Goal: Task Accomplishment & Management: Use online tool/utility

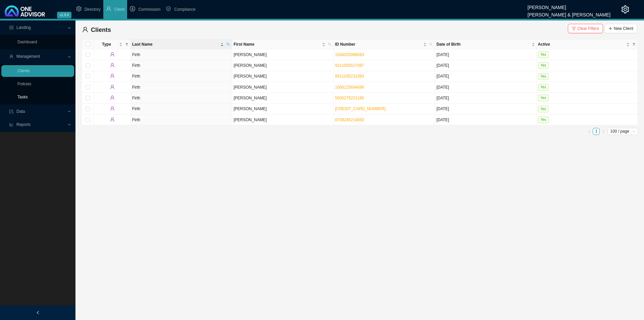
click at [20, 96] on link "Tasks" at bounding box center [22, 97] width 10 height 5
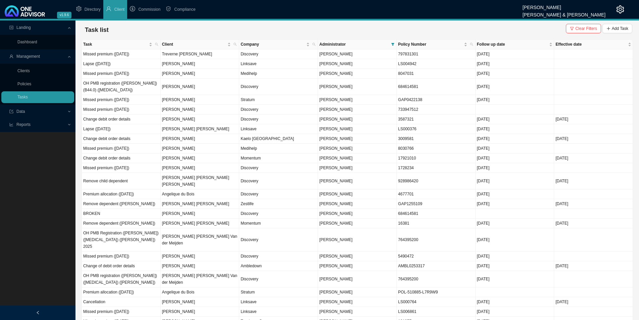
drag, startPoint x: 598, startPoint y: 27, endPoint x: 571, endPoint y: 28, distance: 26.5
click at [515, 27] on button "Clear Filters" at bounding box center [583, 28] width 35 height 9
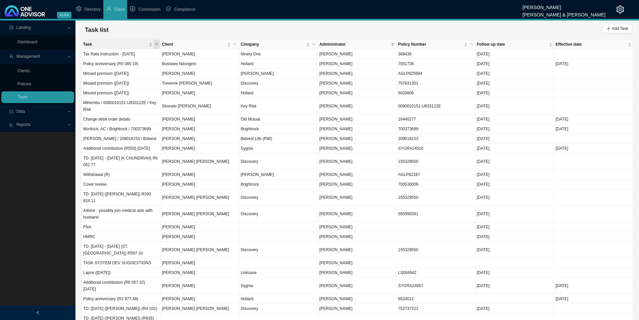
click at [157, 45] on icon "search" at bounding box center [156, 44] width 3 height 3
click at [145, 23] on div "Task list Add Task" at bounding box center [357, 29] width 550 height 13
click at [24, 72] on link "Clients" at bounding box center [23, 70] width 12 height 5
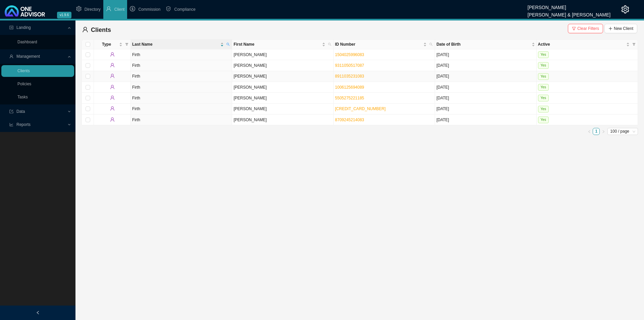
click at [183, 79] on td "Firth" at bounding box center [181, 76] width 101 height 11
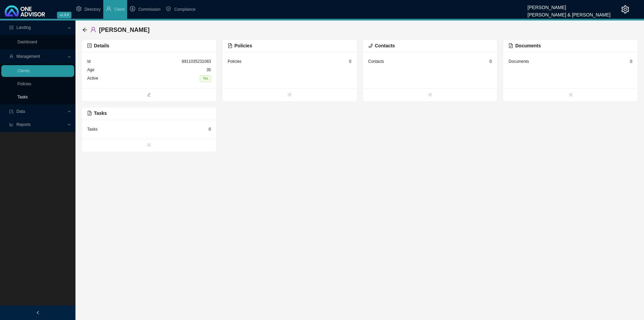
click at [23, 98] on link "Tasks" at bounding box center [22, 97] width 10 height 5
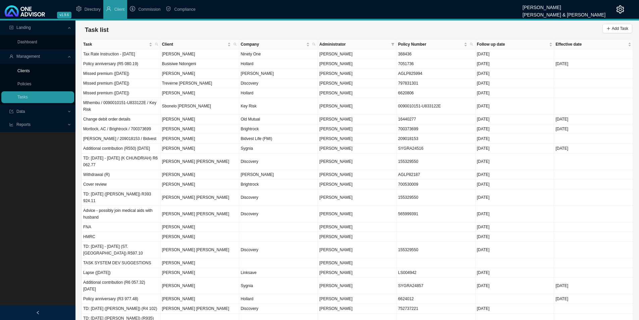
click at [30, 70] on link "Clients" at bounding box center [23, 70] width 12 height 5
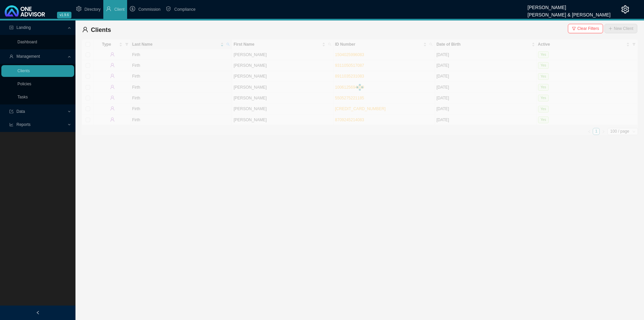
click at [515, 28] on div "Clients Clear Filters New Client" at bounding box center [359, 29] width 555 height 13
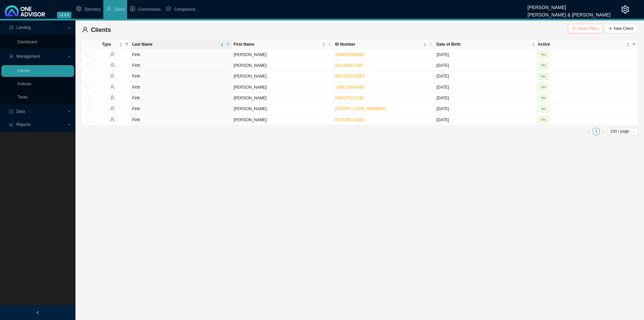
click at [515, 29] on span "Clear Filters" at bounding box center [588, 28] width 22 height 7
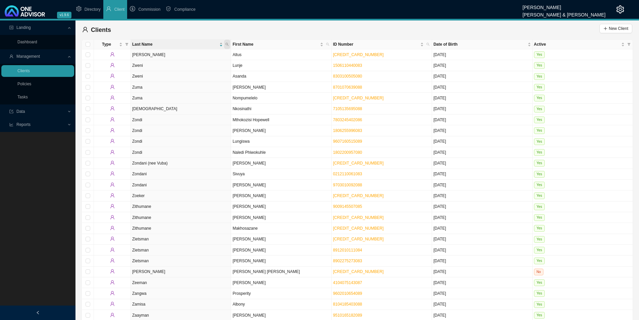
click at [226, 43] on icon "search" at bounding box center [226, 44] width 3 height 3
type input "kohler"
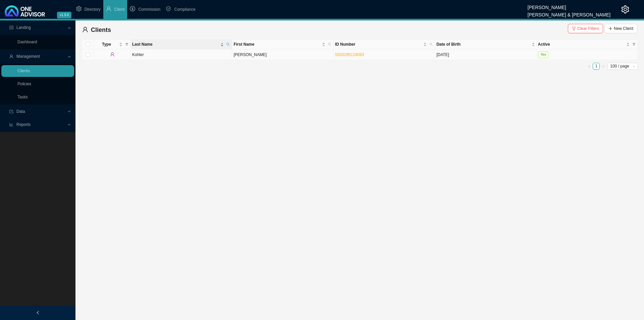
click at [446, 53] on td "[DATE]" at bounding box center [485, 54] width 101 height 11
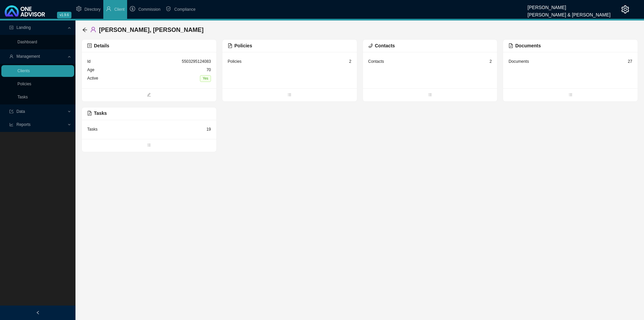
click at [159, 128] on div "Tasks 19" at bounding box center [149, 129] width 124 height 8
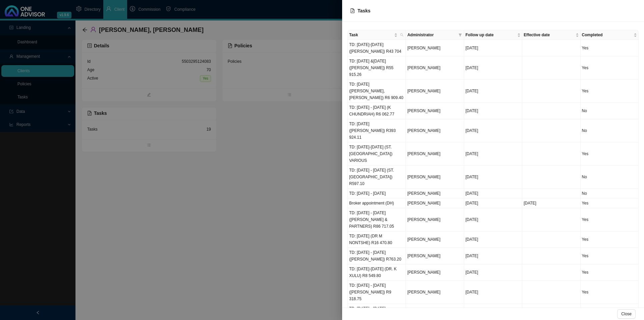
click at [248, 230] on div at bounding box center [322, 160] width 644 height 320
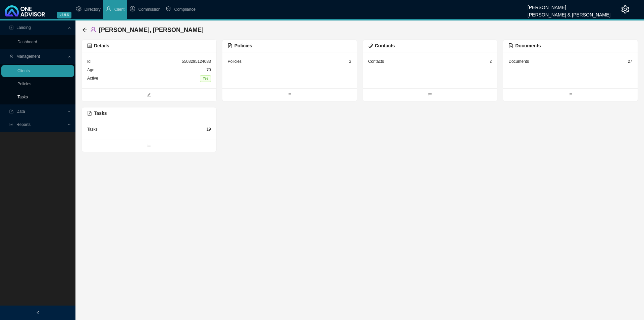
click at [20, 98] on link "Tasks" at bounding box center [22, 97] width 10 height 5
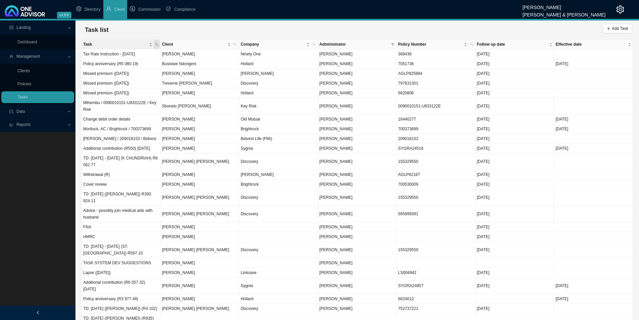
click at [158, 41] on span "Task" at bounding box center [157, 44] width 6 height 9
type input "anniversary"
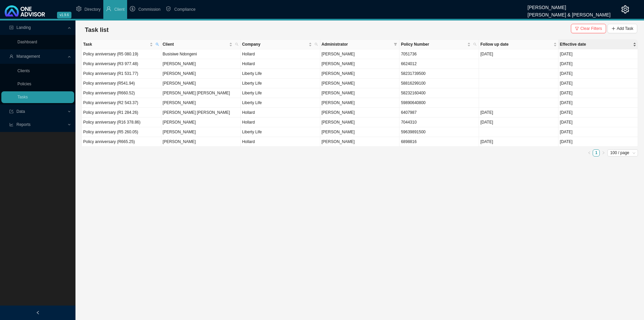
click at [515, 46] on div "Effective date" at bounding box center [598, 44] width 76 height 7
drag, startPoint x: 579, startPoint y: 31, endPoint x: 586, endPoint y: 34, distance: 7.5
click at [515, 31] on icon "filter" at bounding box center [577, 28] width 4 height 4
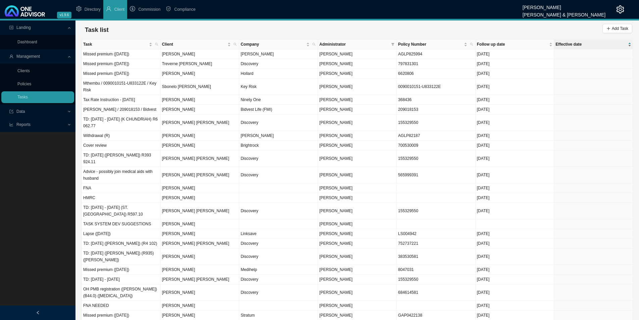
click at [515, 46] on div "Effective date" at bounding box center [593, 44] width 76 height 7
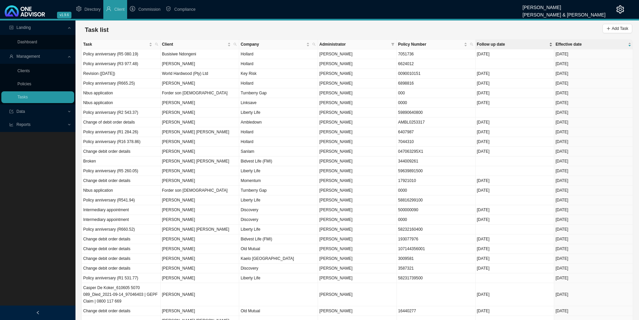
click at [515, 46] on div "Follow up date" at bounding box center [515, 44] width 76 height 7
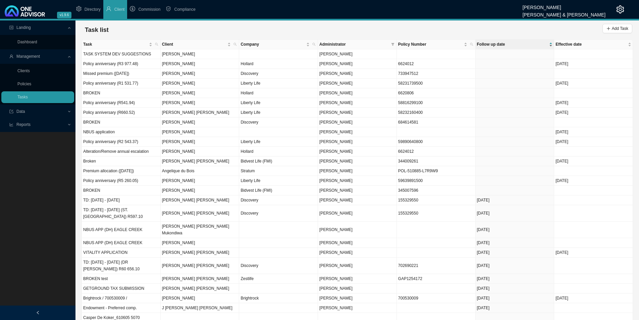
click at [515, 46] on div "Follow up date" at bounding box center [515, 44] width 76 height 7
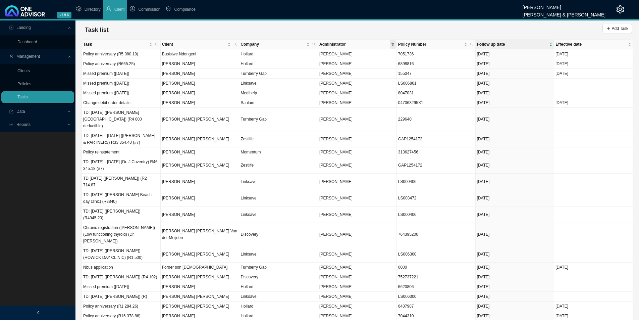
click at [392, 42] on span at bounding box center [393, 44] width 6 height 9
click at [352, 61] on span "[PERSON_NAME]" at bounding box center [335, 60] width 35 height 5
checkbox input "true"
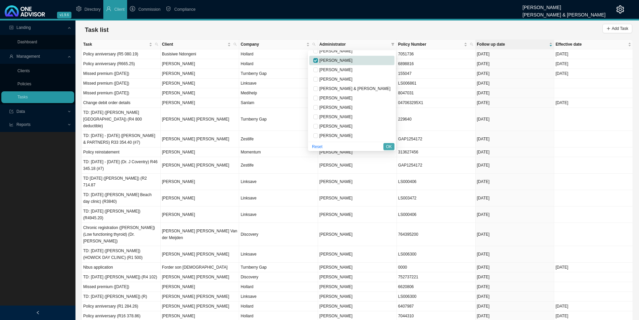
click at [388, 147] on span "OK" at bounding box center [389, 146] width 6 height 7
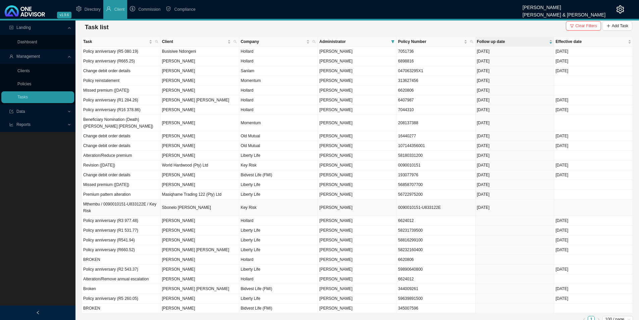
scroll to position [0, 0]
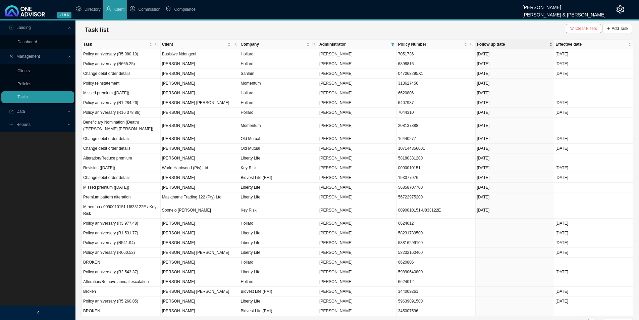
click at [515, 46] on div "Follow up date" at bounding box center [515, 44] width 76 height 7
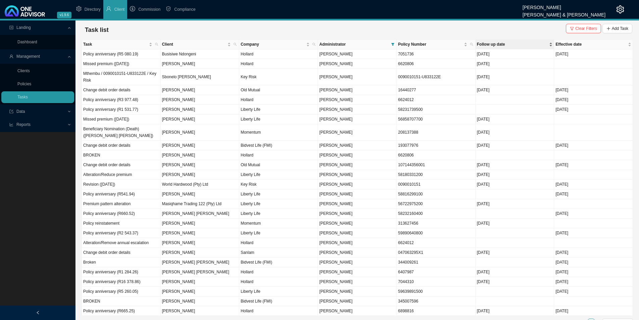
click at [515, 45] on div "Follow up date" at bounding box center [515, 44] width 76 height 7
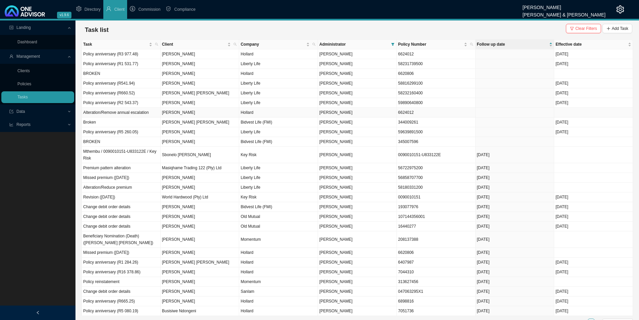
click at [177, 110] on td "[PERSON_NAME]" at bounding box center [200, 113] width 79 height 10
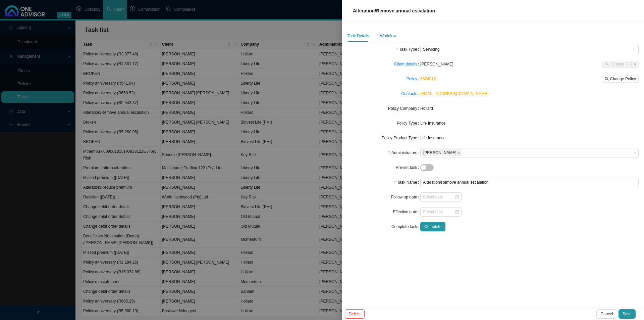
click at [387, 36] on div "Workflow" at bounding box center [388, 36] width 16 height 7
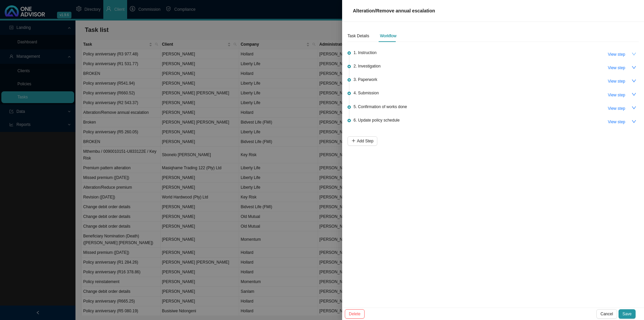
click at [515, 52] on icon "down" at bounding box center [633, 54] width 5 height 5
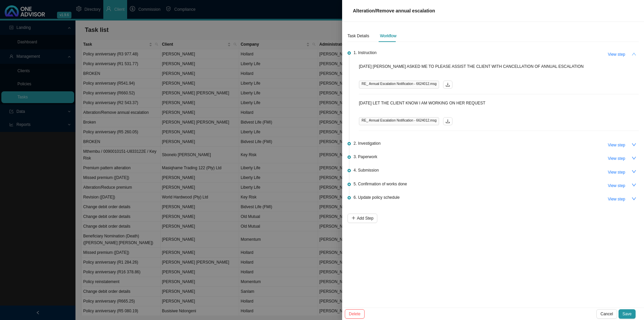
click at [515, 52] on icon "up" at bounding box center [633, 54] width 5 height 5
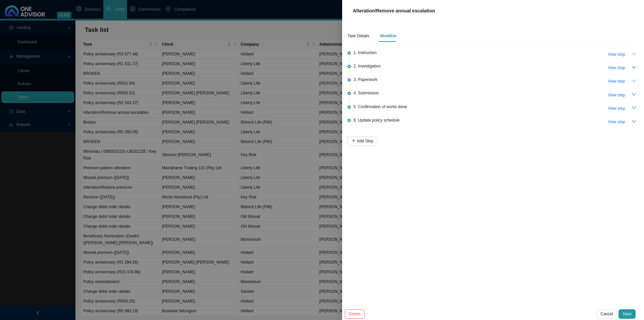
click at [515, 82] on icon "down" at bounding box center [633, 80] width 5 height 5
click at [515, 80] on icon "up" at bounding box center [633, 80] width 5 height 5
click at [515, 71] on button "button" at bounding box center [633, 67] width 9 height 9
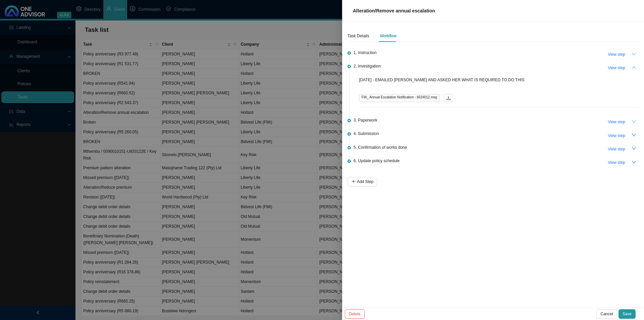
click at [515, 71] on button "button" at bounding box center [633, 67] width 9 height 9
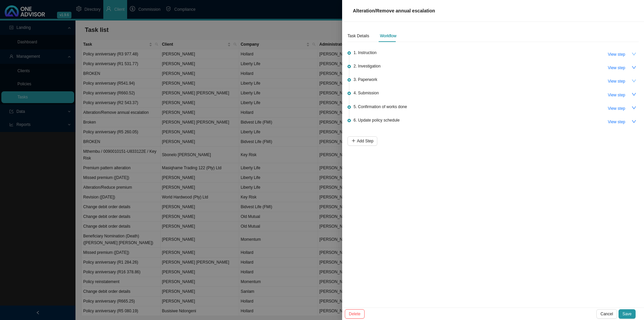
click at [214, 125] on div at bounding box center [322, 160] width 644 height 320
